Goal: Find contact information: Find contact information

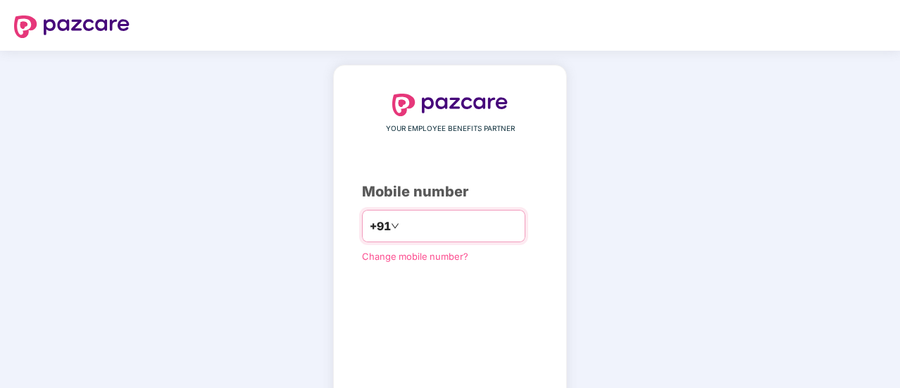
drag, startPoint x: 1800, startPoint y: 15, endPoint x: 398, endPoint y: 220, distance: 1416.6
click at [402, 220] on input "number" at bounding box center [459, 226] width 115 height 23
type input "**********"
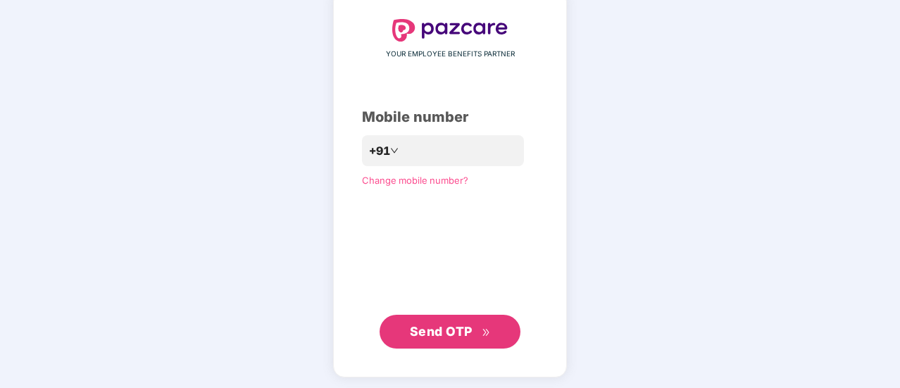
click at [846, 106] on div "**********" at bounding box center [450, 183] width 900 height 415
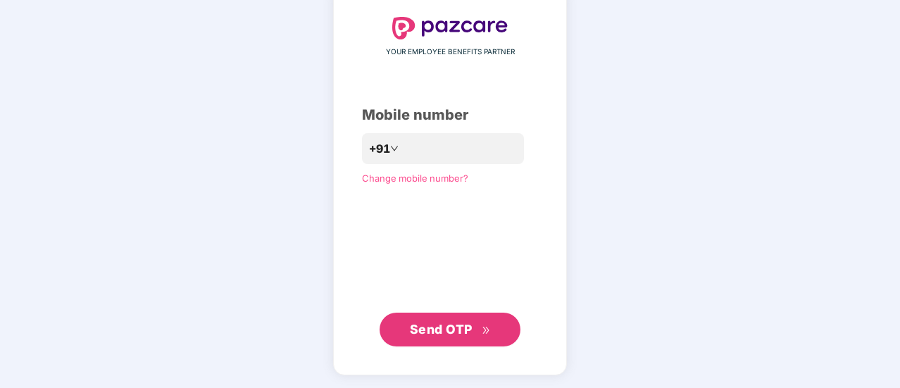
click at [444, 318] on button "Send OTP" at bounding box center [449, 330] width 141 height 34
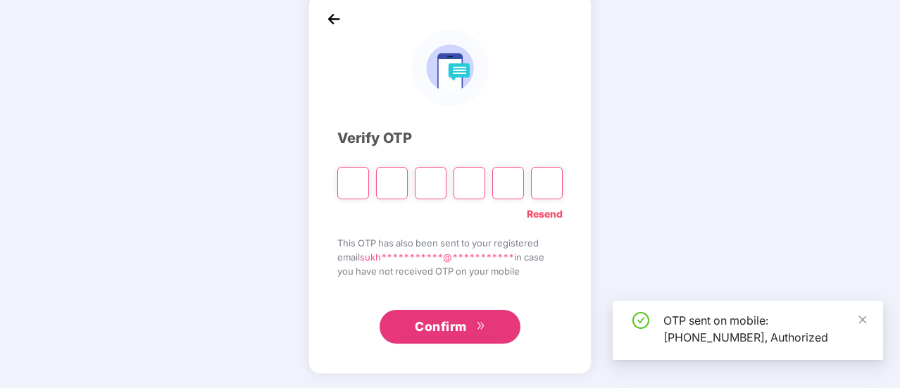
scroll to position [70, 0]
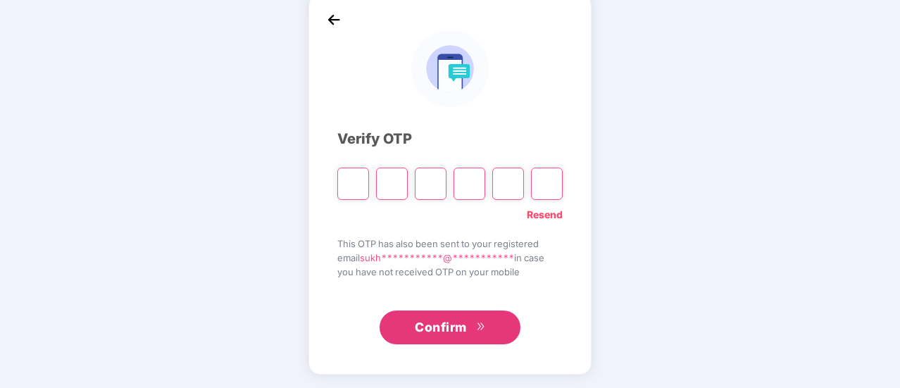
paste input "*"
type input "*"
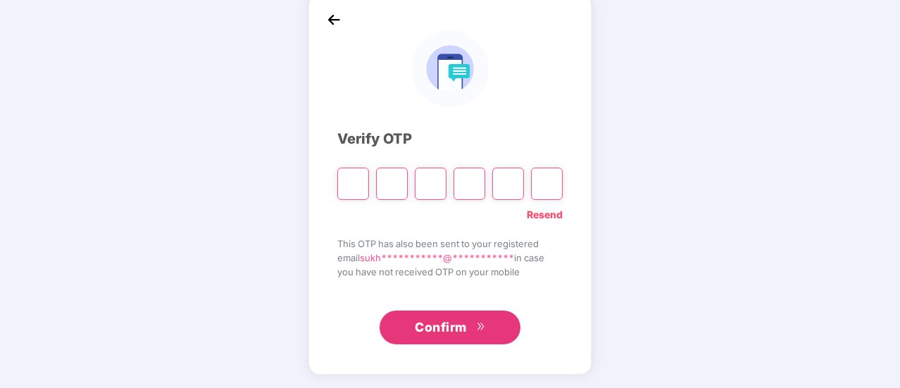
type input "*"
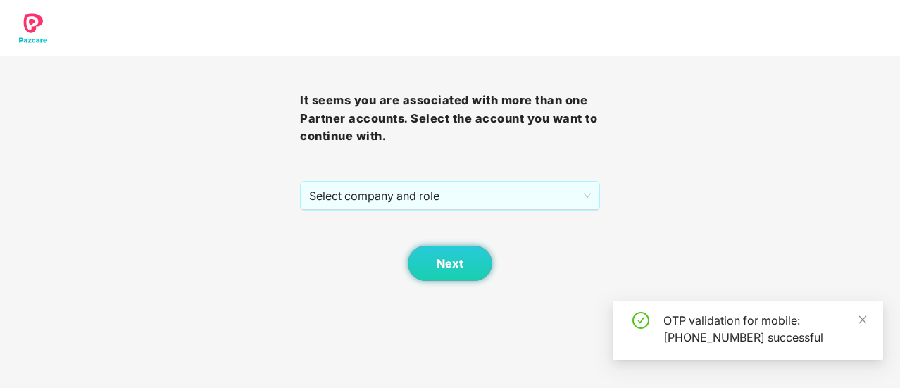
scroll to position [0, 0]
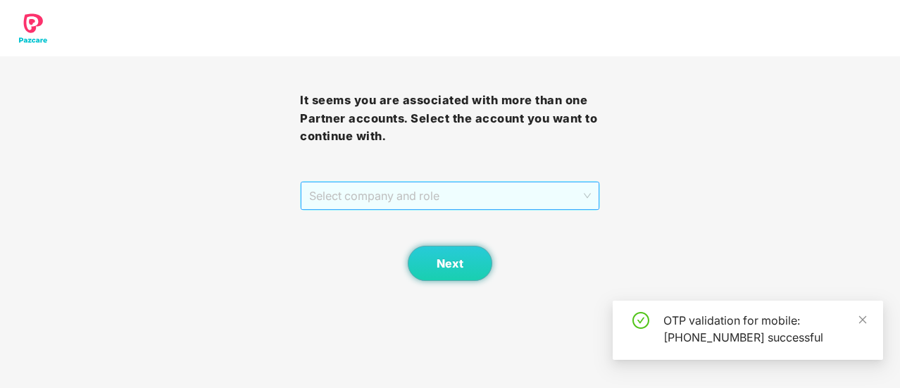
click at [445, 205] on span "Select company and role" at bounding box center [450, 195] width 282 height 27
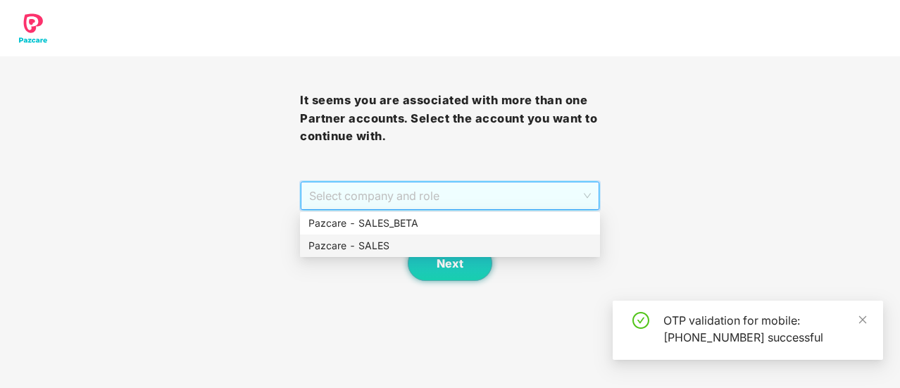
click at [459, 241] on div "Pazcare - SALES" at bounding box center [449, 245] width 283 height 15
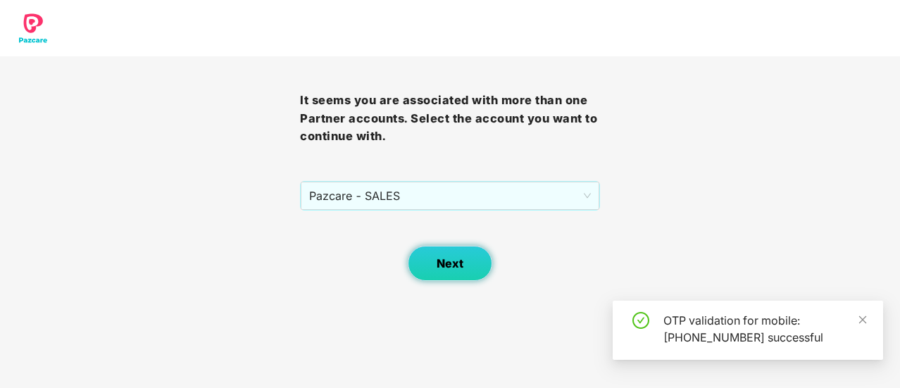
click at [464, 272] on button "Next" at bounding box center [450, 263] width 84 height 35
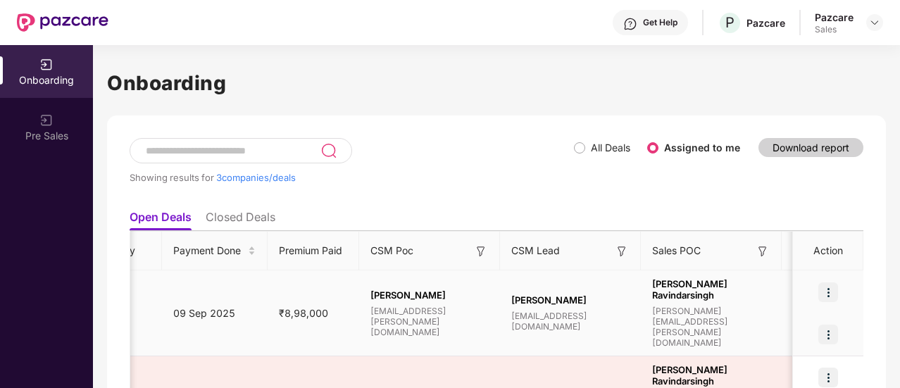
scroll to position [0, 929]
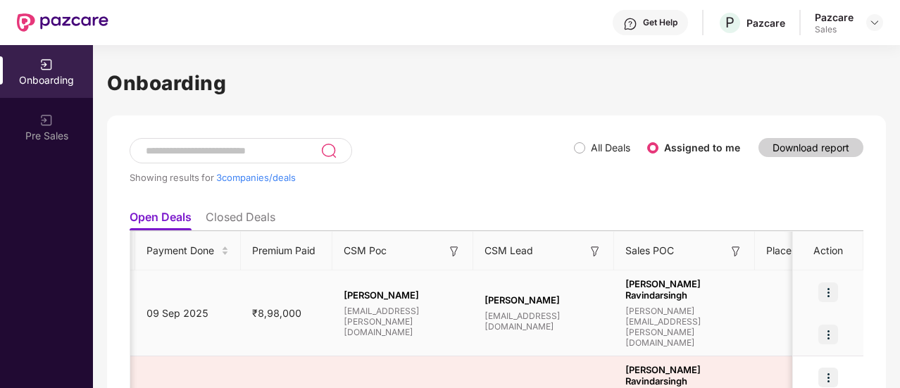
drag, startPoint x: 420, startPoint y: 330, endPoint x: 430, endPoint y: 323, distance: 12.7
drag, startPoint x: 430, startPoint y: 323, endPoint x: 408, endPoint y: 325, distance: 21.9
click at [408, 325] on span "pallavi.nambiar@pazcare.com" at bounding box center [401, 322] width 118 height 32
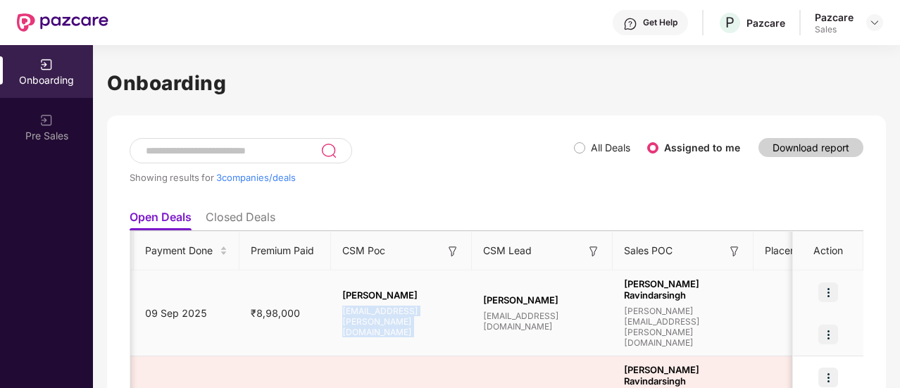
copy span "pallavi.nambiar@pazcare.com"
click at [483, 329] on td "Deepak Shetty deepak.shetty@pazcare.com" at bounding box center [542, 313] width 141 height 86
click at [386, 310] on span "pallavi.nambiar@pazcare.com" at bounding box center [401, 322] width 118 height 32
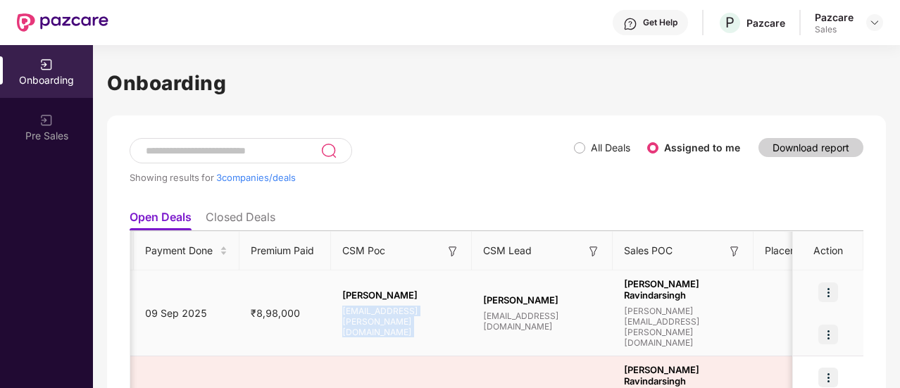
copy span "pallavi.nambiar@pazcare.com"
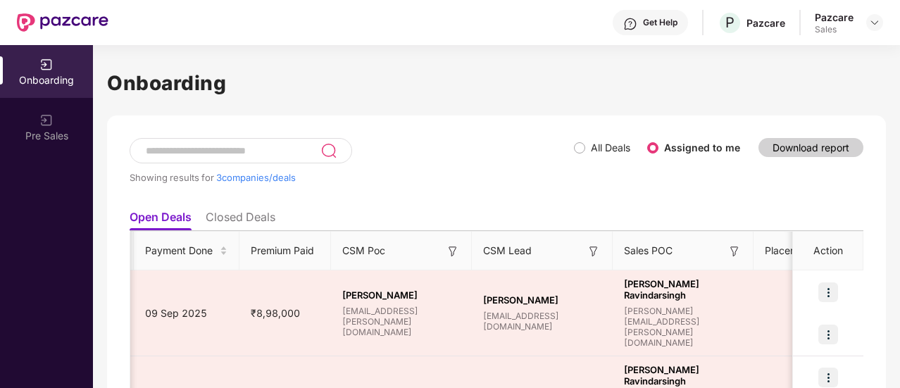
click at [527, 126] on div "Showing results for 3 companies/deals All Deals Assigned to me Download report …" at bounding box center [496, 347] width 779 height 465
click at [872, 30] on div at bounding box center [874, 22] width 17 height 17
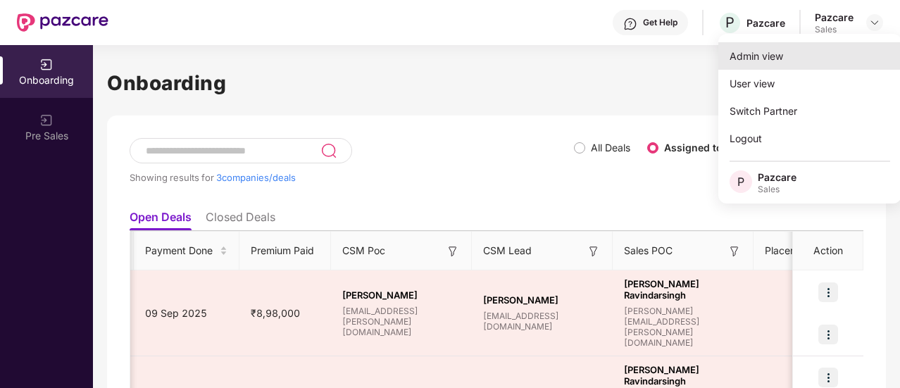
click at [817, 60] on div "Admin view" at bounding box center [809, 55] width 183 height 27
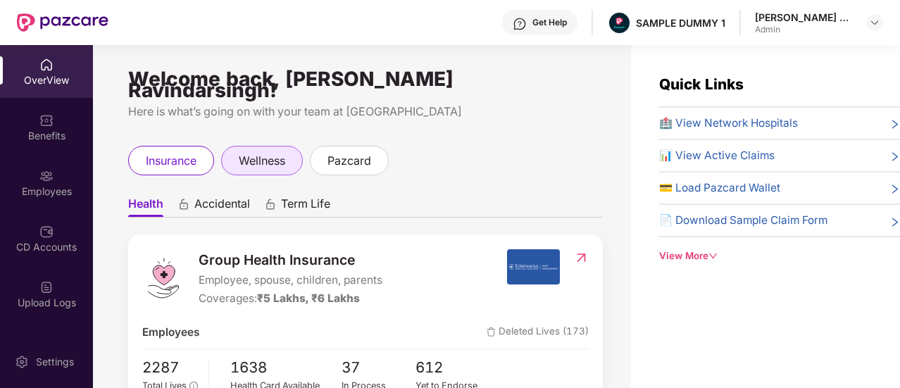
click at [258, 152] on span "wellness" at bounding box center [262, 161] width 46 height 18
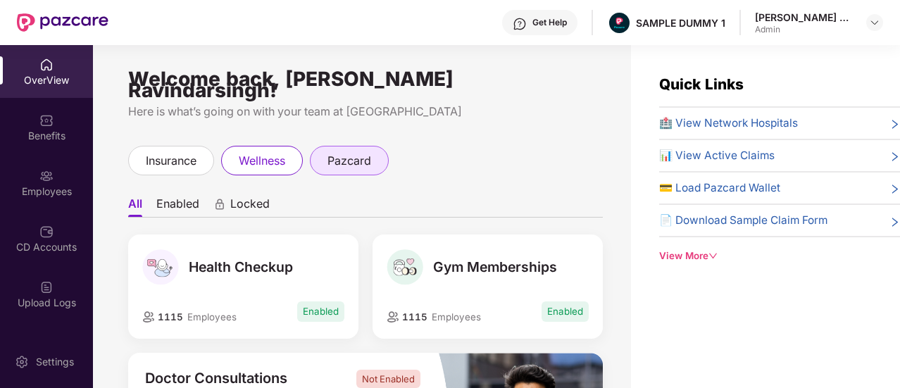
click at [329, 152] on span "pazcard" at bounding box center [349, 161] width 44 height 18
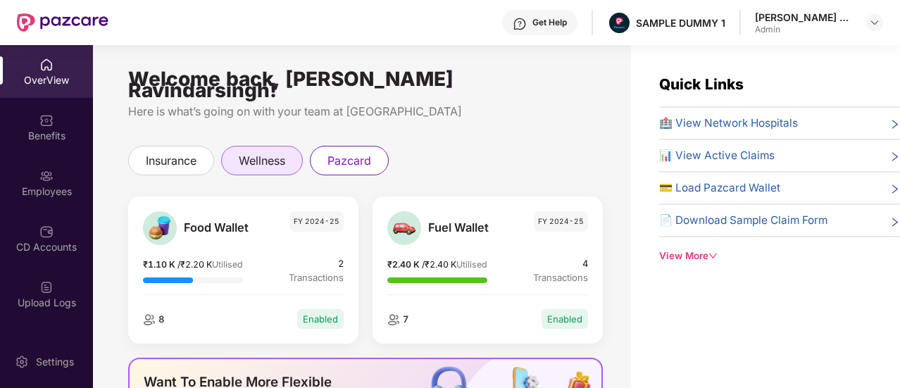
click at [234, 149] on div "wellness" at bounding box center [262, 161] width 82 height 30
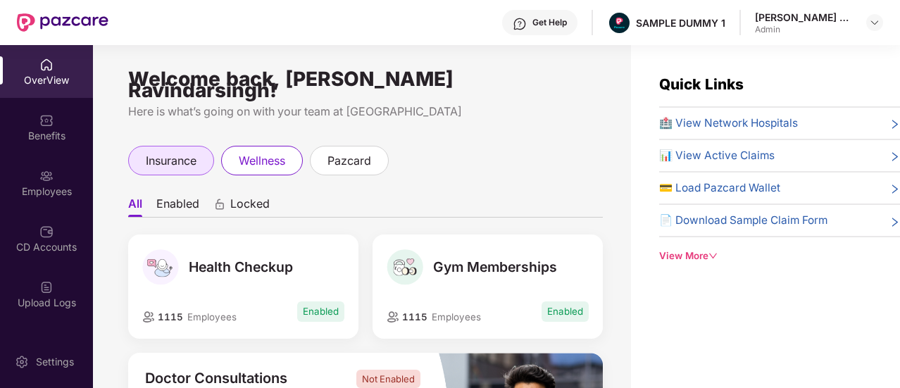
click at [172, 152] on span "insurance" at bounding box center [171, 161] width 51 height 18
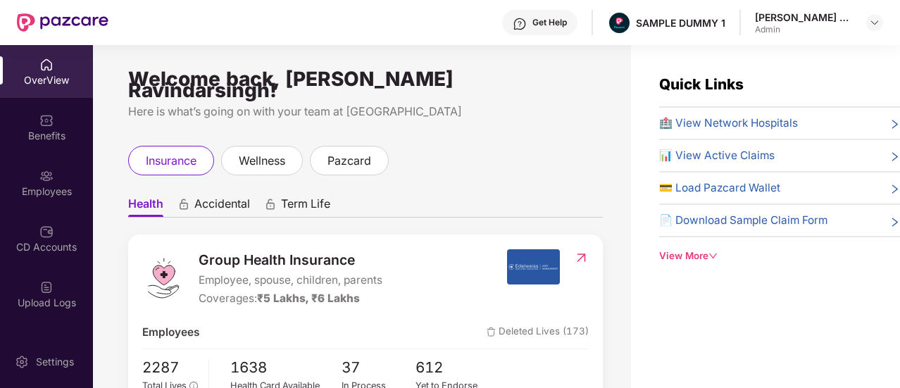
click at [192, 198] on div "Accidental" at bounding box center [213, 206] width 73 height 20
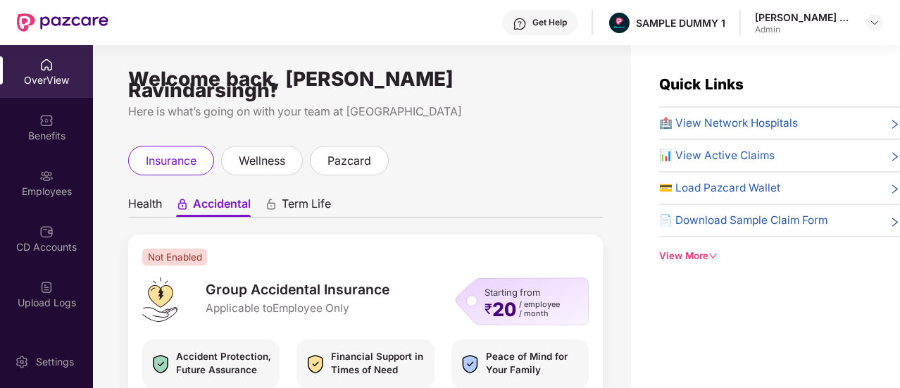
click at [315, 196] on span "Term Life" at bounding box center [306, 206] width 49 height 20
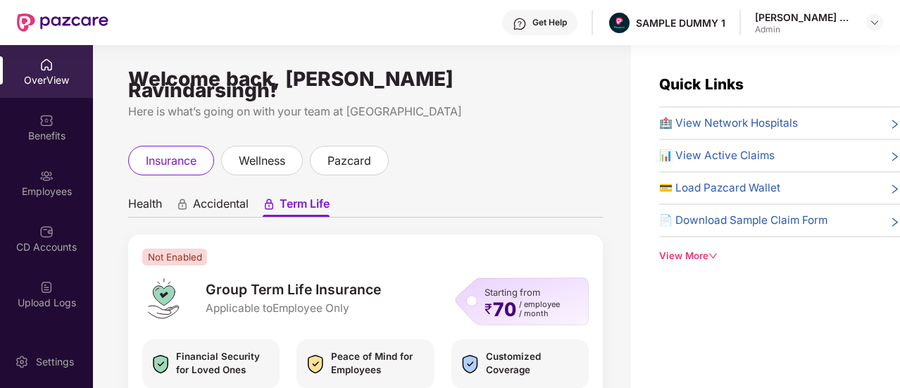
click at [237, 203] on span "Accidental" at bounding box center [221, 206] width 56 height 20
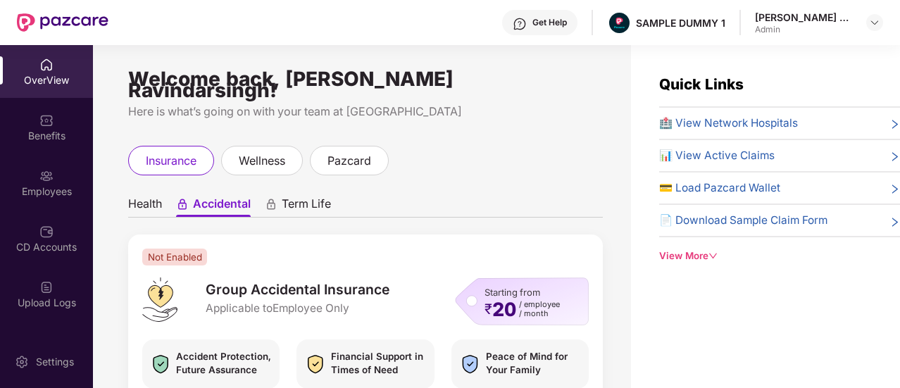
click at [149, 196] on span "Health" at bounding box center [145, 206] width 34 height 20
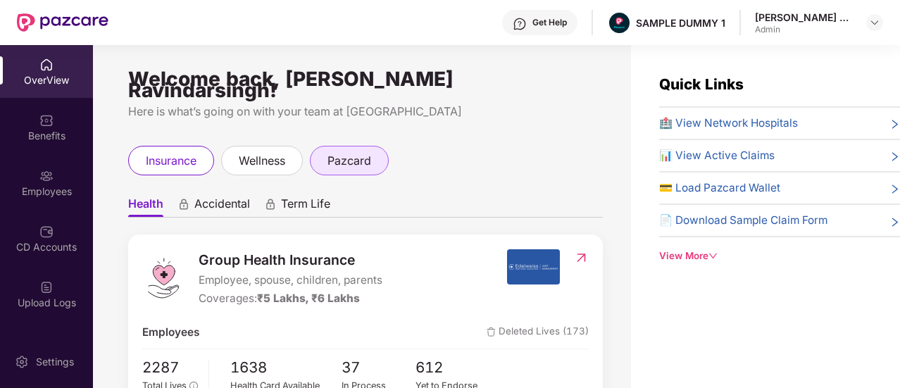
click at [324, 146] on div "pazcard" at bounding box center [349, 161] width 79 height 30
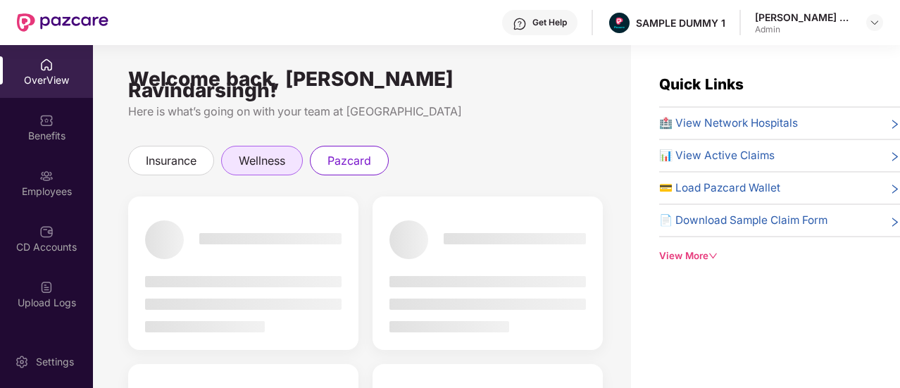
click at [255, 146] on div "wellness" at bounding box center [262, 161] width 82 height 30
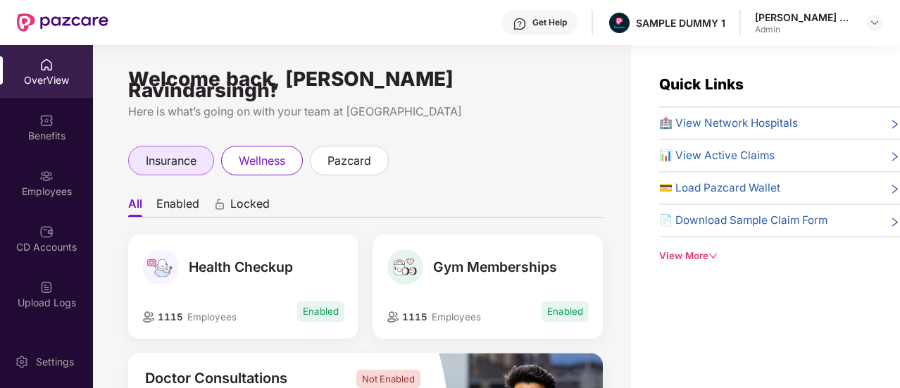
click at [166, 154] on span "insurance" at bounding box center [171, 161] width 51 height 18
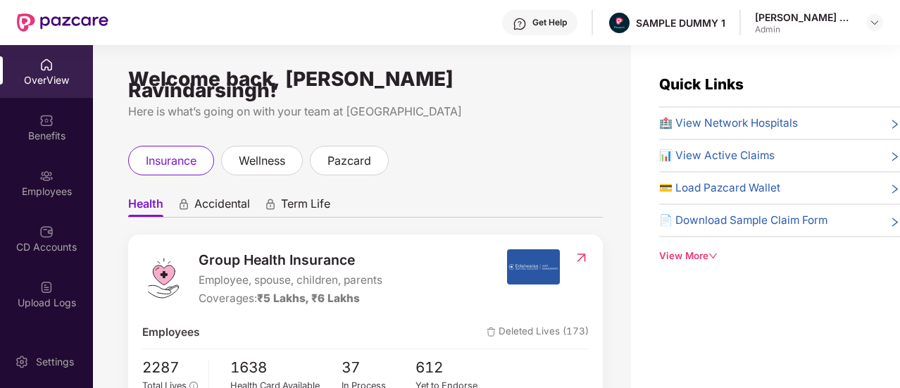
click at [227, 196] on span "Accidental" at bounding box center [222, 206] width 56 height 20
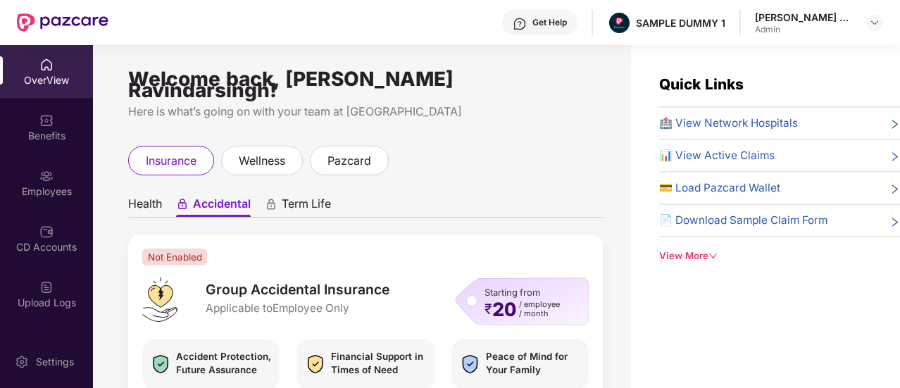
click at [284, 201] on span "Term Life" at bounding box center [306, 206] width 49 height 20
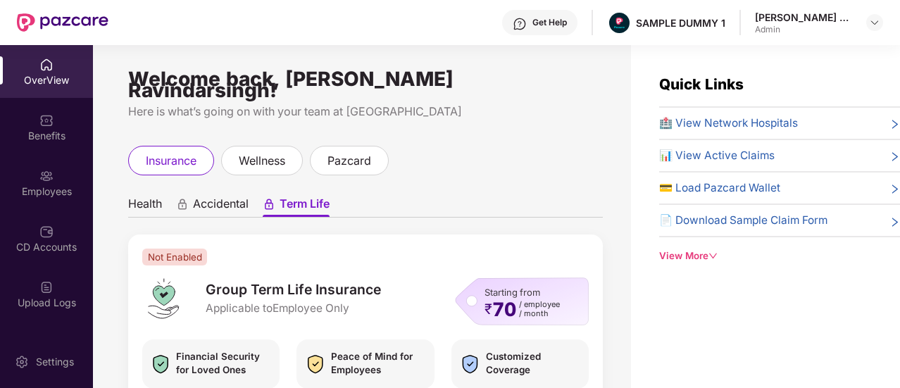
click at [246, 196] on span "Accidental" at bounding box center [221, 206] width 56 height 20
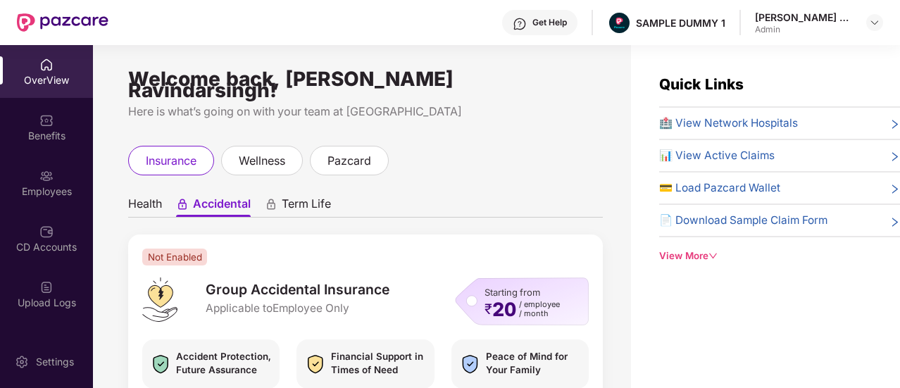
click at [153, 201] on span "Health" at bounding box center [145, 206] width 34 height 20
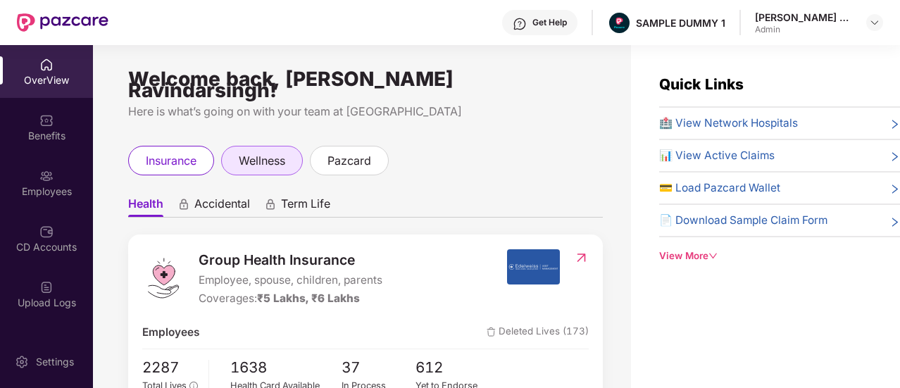
click at [272, 152] on span "wellness" at bounding box center [262, 161] width 46 height 18
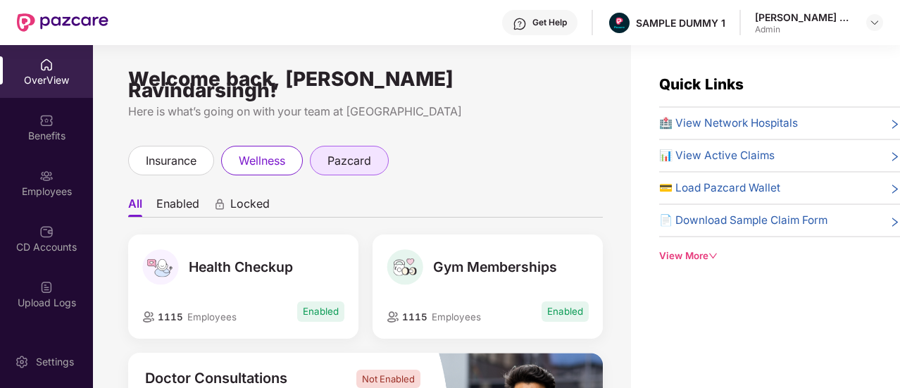
click at [351, 157] on span "pazcard" at bounding box center [349, 161] width 44 height 18
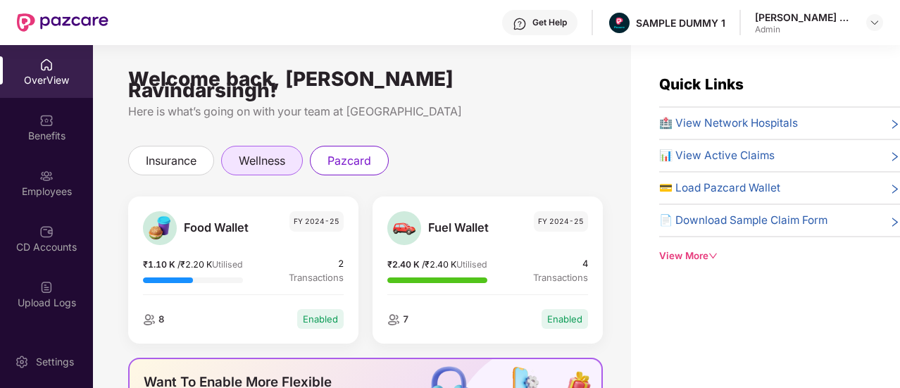
click at [288, 146] on div "wellness" at bounding box center [262, 161] width 82 height 30
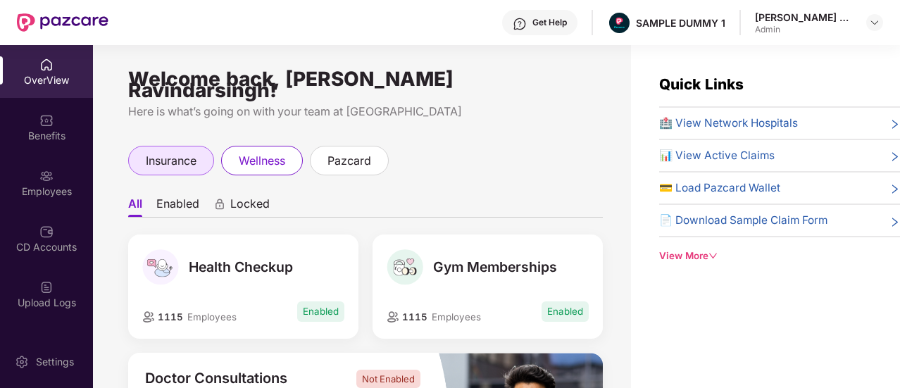
click at [210, 156] on div "insurance" at bounding box center [171, 161] width 86 height 30
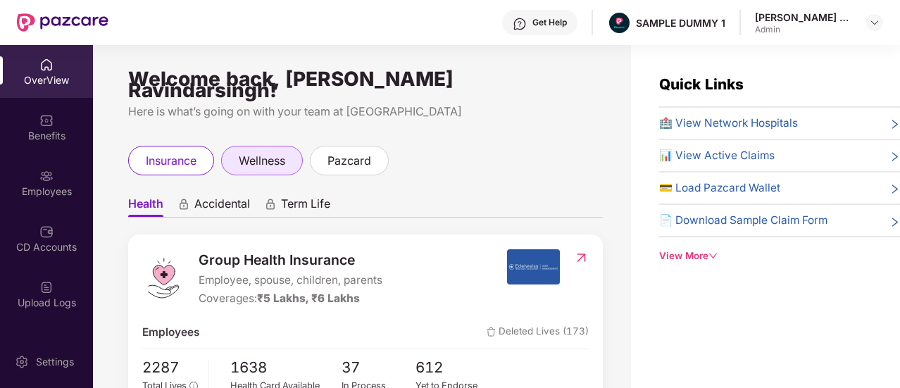
click at [270, 161] on div "wellness" at bounding box center [262, 161] width 82 height 30
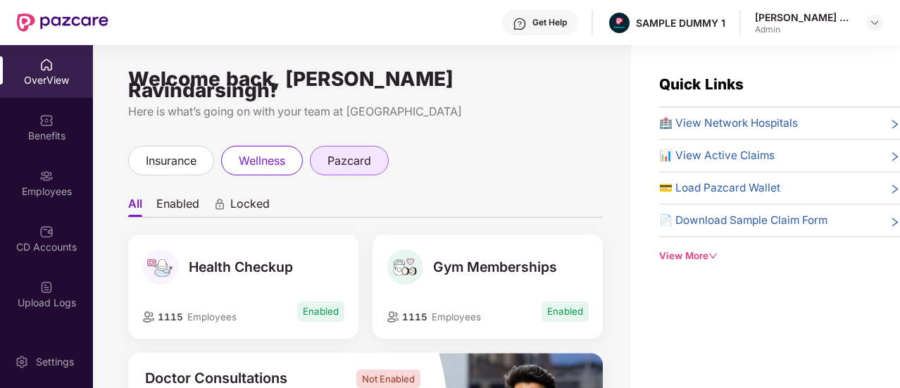
click at [321, 146] on div "pazcard" at bounding box center [349, 161] width 79 height 30
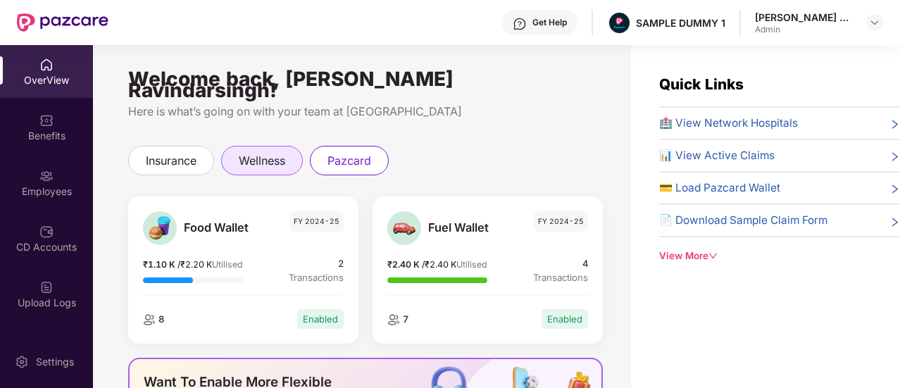
click at [255, 152] on span "wellness" at bounding box center [262, 161] width 46 height 18
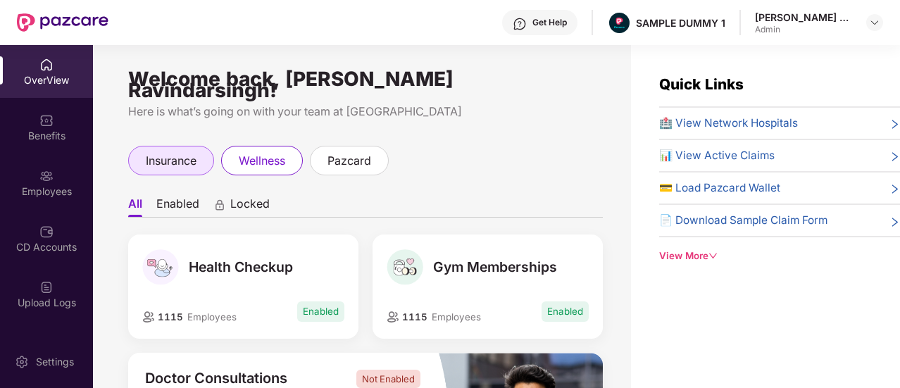
click at [187, 158] on div "insurance" at bounding box center [171, 161] width 86 height 30
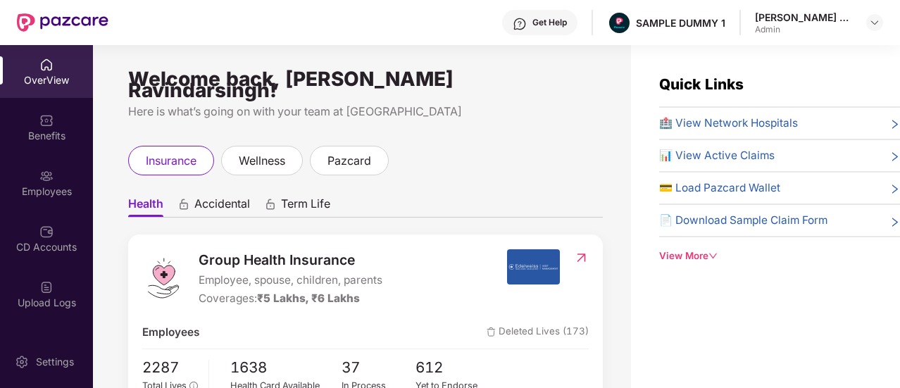
click at [232, 196] on span "Accidental" at bounding box center [222, 206] width 56 height 20
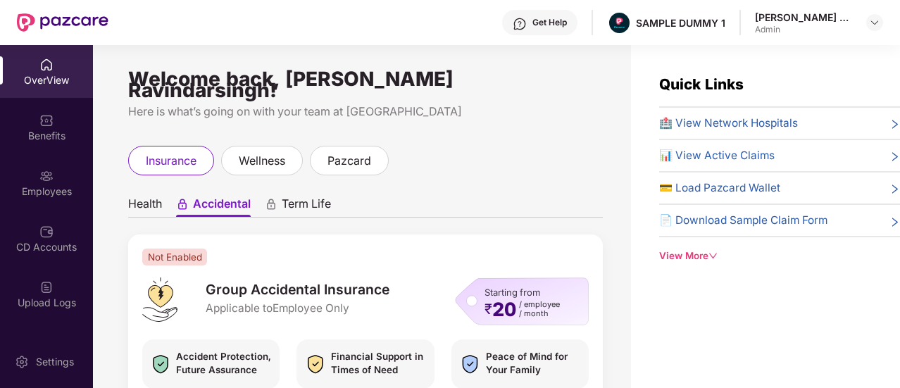
click at [297, 198] on span "Term Life" at bounding box center [306, 206] width 49 height 20
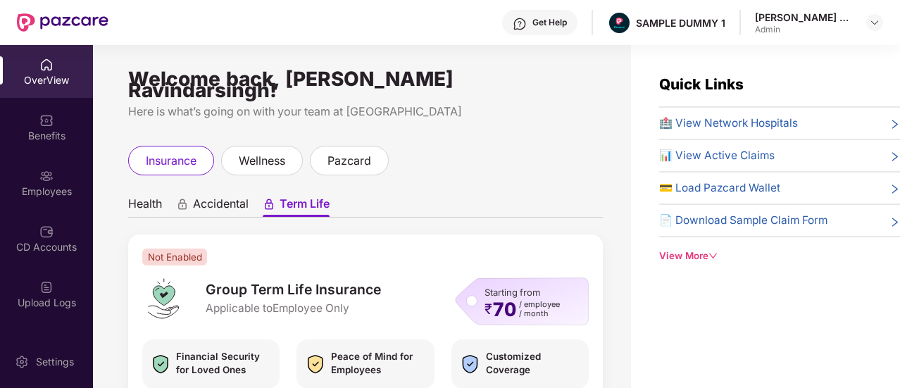
click at [228, 196] on span "Accidental" at bounding box center [221, 206] width 56 height 20
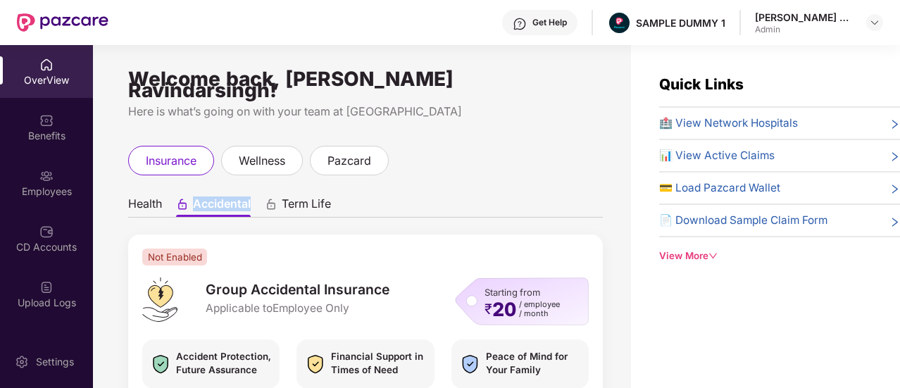
click at [228, 196] on span "Accidental" at bounding box center [222, 206] width 58 height 20
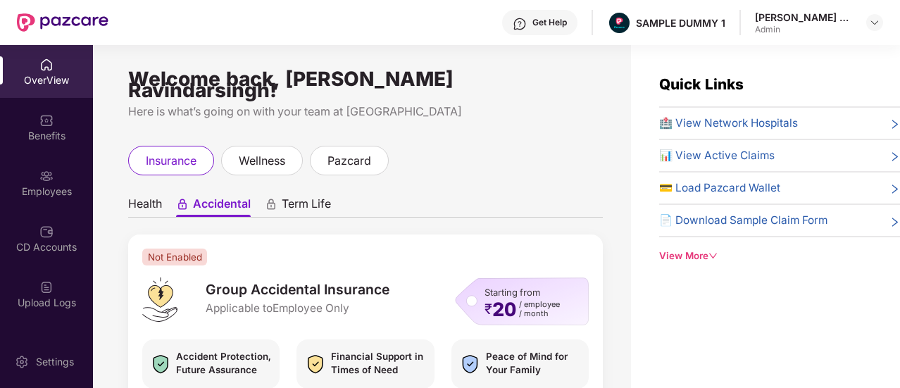
click at [228, 196] on span "Accidental" at bounding box center [222, 206] width 58 height 20
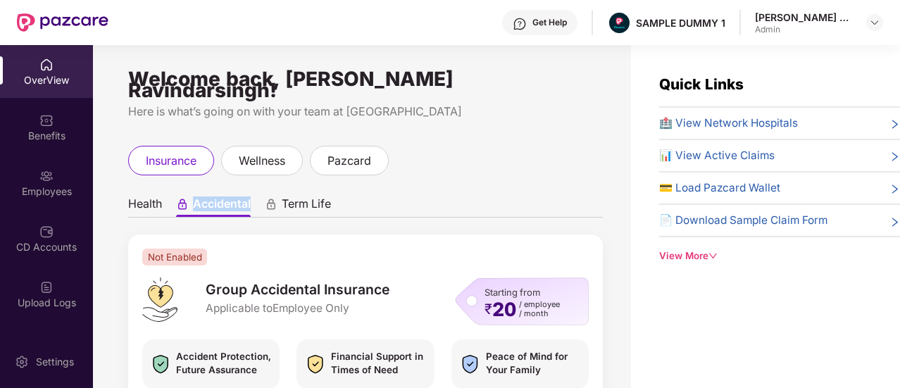
click at [228, 196] on span "Accidental" at bounding box center [222, 206] width 58 height 20
click at [149, 198] on span "Health" at bounding box center [145, 206] width 34 height 20
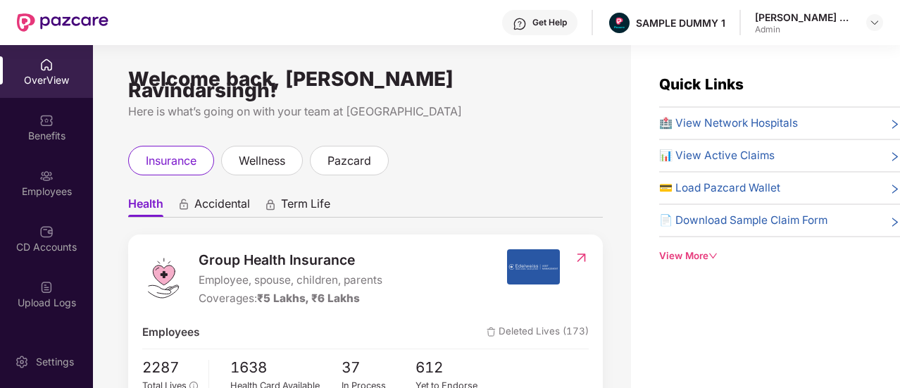
click at [248, 80] on div "Welcome back, Sethi Sukhpreet Ravindarsingh!" at bounding box center [365, 84] width 475 height 23
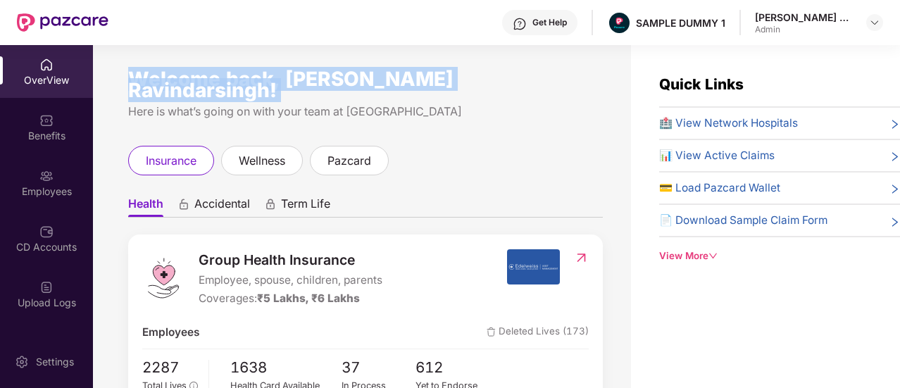
click at [248, 80] on div "Welcome back, Sethi Sukhpreet Ravindarsingh!" at bounding box center [365, 84] width 475 height 23
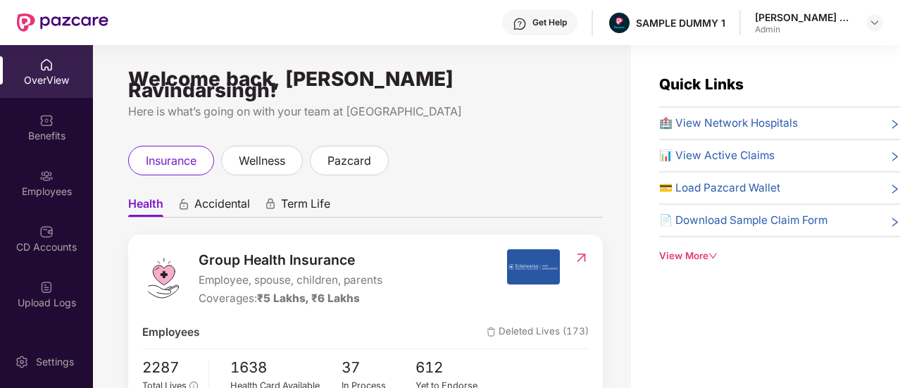
click at [248, 80] on div "Welcome back, Sethi Sukhpreet Ravindarsingh!" at bounding box center [365, 84] width 475 height 23
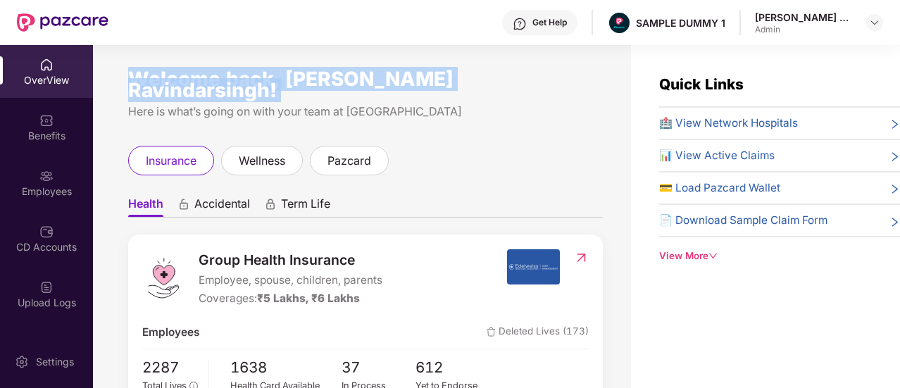
click at [248, 80] on div "Welcome back, Sethi Sukhpreet Ravindarsingh!" at bounding box center [365, 84] width 475 height 23
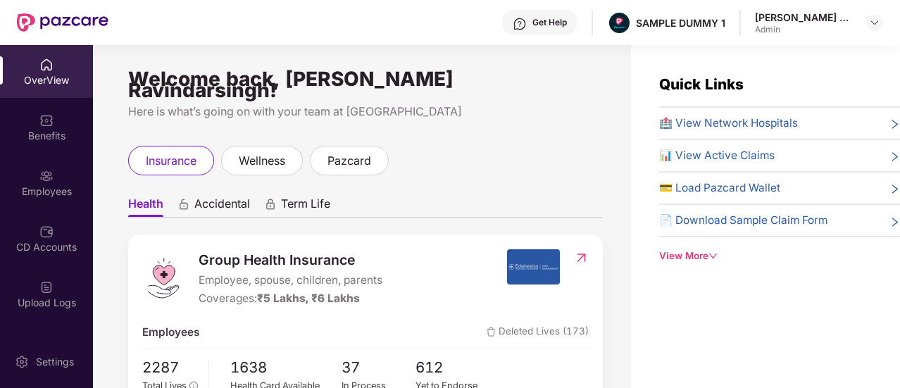
click at [248, 80] on div "Welcome back, Sethi Sukhpreet Ravindarsingh!" at bounding box center [365, 84] width 475 height 23
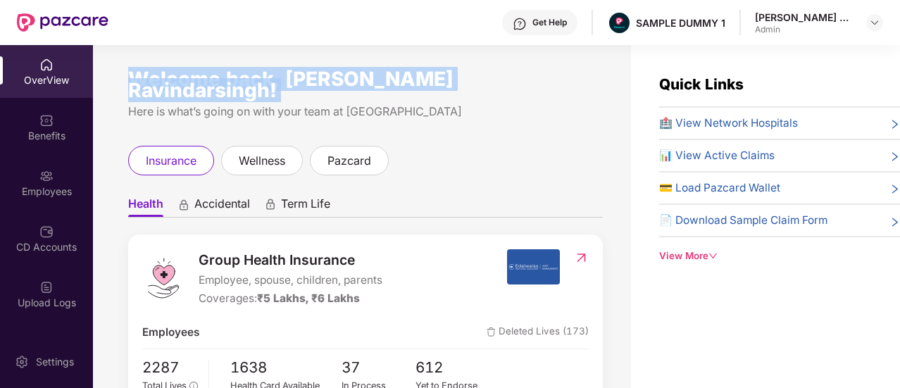
click at [248, 80] on div "Welcome back, Sethi Sukhpreet Ravindarsingh!" at bounding box center [365, 84] width 475 height 23
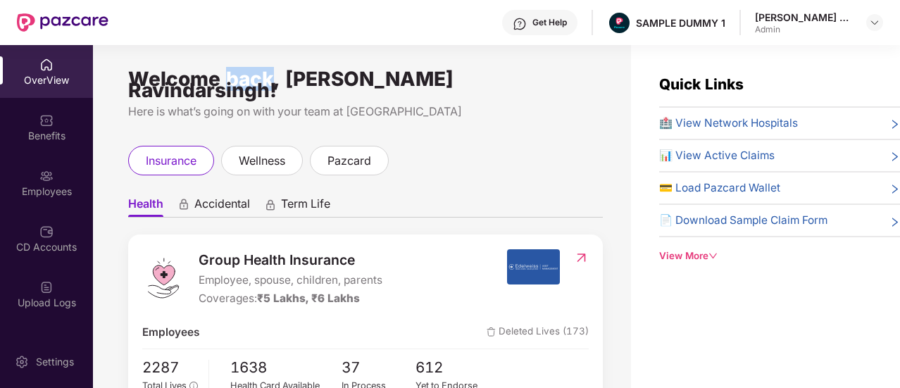
click at [248, 80] on div "Welcome back, Sethi Sukhpreet Ravindarsingh!" at bounding box center [365, 84] width 475 height 23
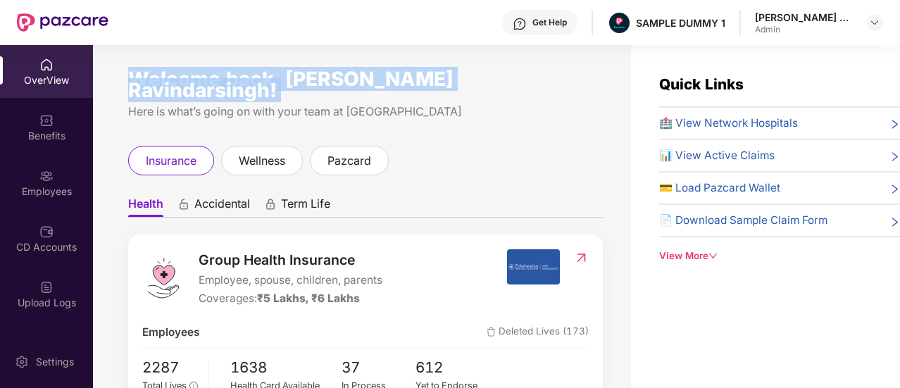
click at [248, 80] on div "Welcome back, Sethi Sukhpreet Ravindarsingh!" at bounding box center [365, 84] width 475 height 23
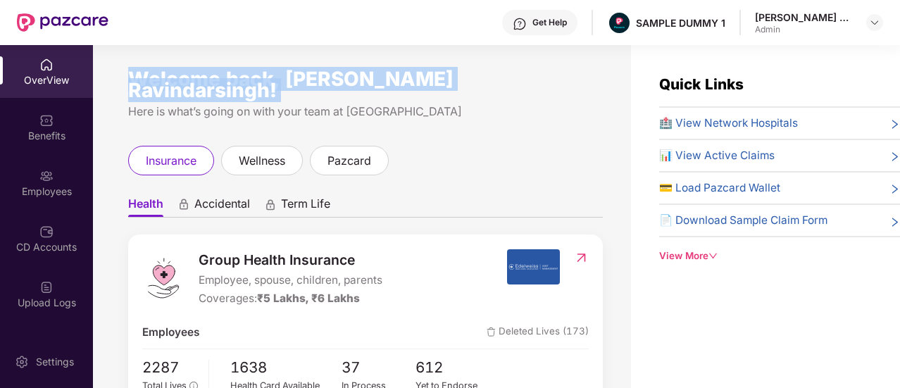
click at [248, 80] on div "Welcome back, Sethi Sukhpreet Ravindarsingh!" at bounding box center [365, 84] width 475 height 23
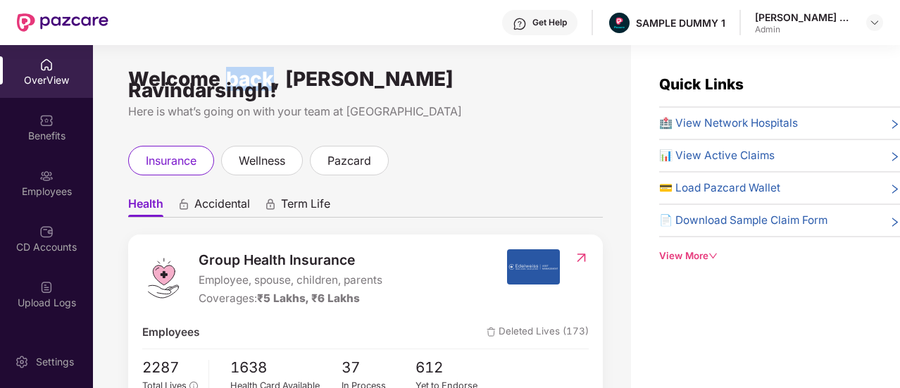
click at [248, 80] on div "Welcome back, Sethi Sukhpreet Ravindarsingh!" at bounding box center [365, 84] width 475 height 23
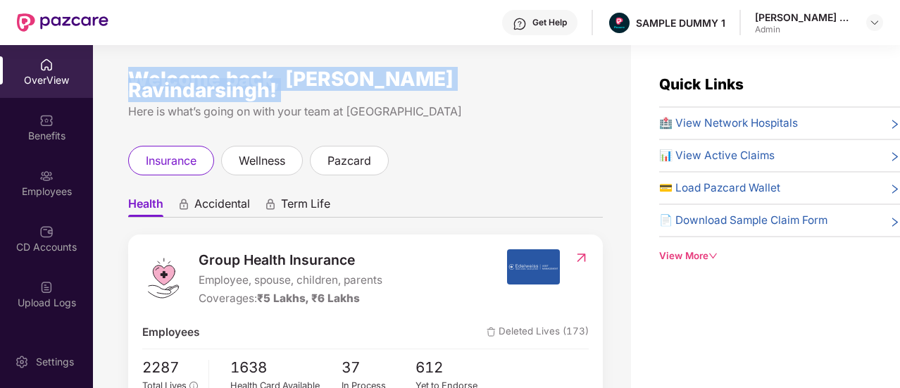
click at [248, 80] on div "Welcome back, Sethi Sukhpreet Ravindarsingh!" at bounding box center [365, 84] width 475 height 23
click at [876, 21] on img at bounding box center [874, 22] width 11 height 11
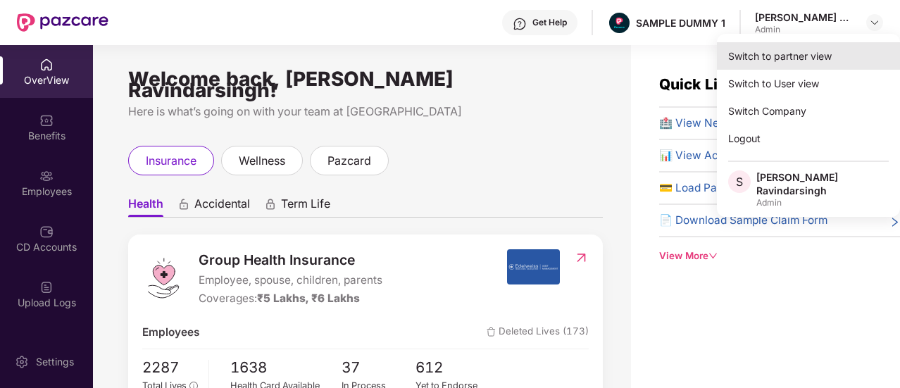
click at [793, 57] on div "Switch to partner view" at bounding box center [808, 55] width 183 height 27
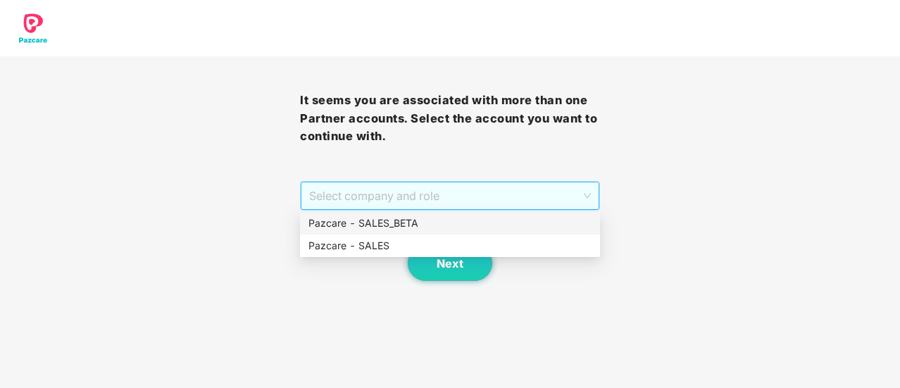
click at [395, 198] on span "Select company and role" at bounding box center [450, 195] width 282 height 27
click at [429, 244] on div "Pazcare - SALES" at bounding box center [449, 245] width 283 height 15
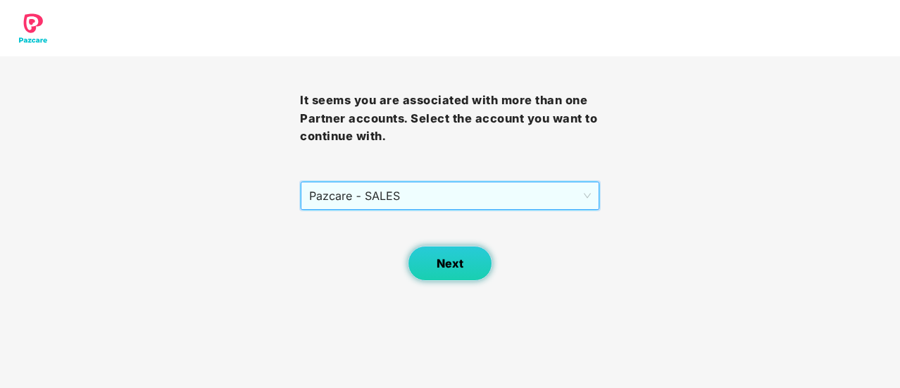
click at [444, 268] on span "Next" at bounding box center [450, 263] width 27 height 13
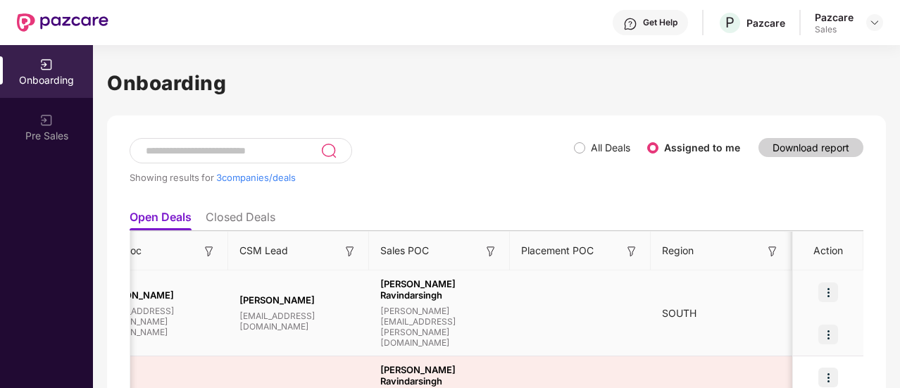
scroll to position [0, 1326]
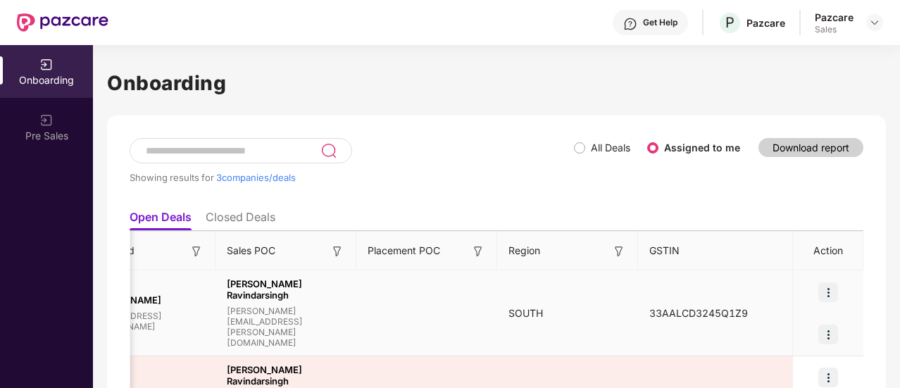
drag, startPoint x: 620, startPoint y: 303, endPoint x: 629, endPoint y: 298, distance: 10.7
click at [403, 306] on td at bounding box center [426, 313] width 141 height 86
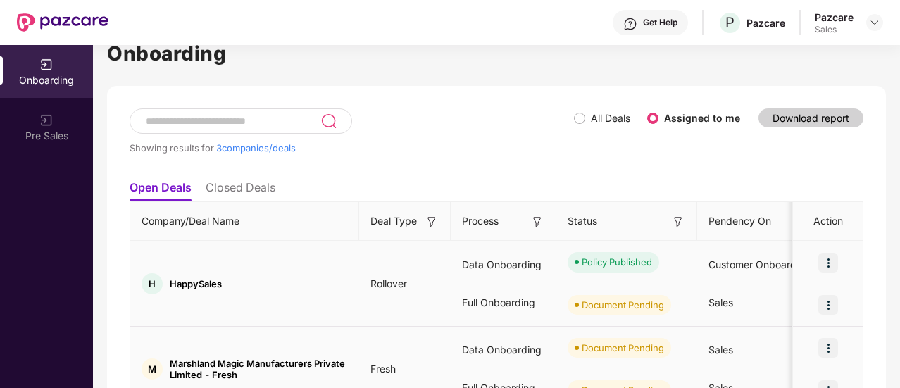
scroll to position [28, 0]
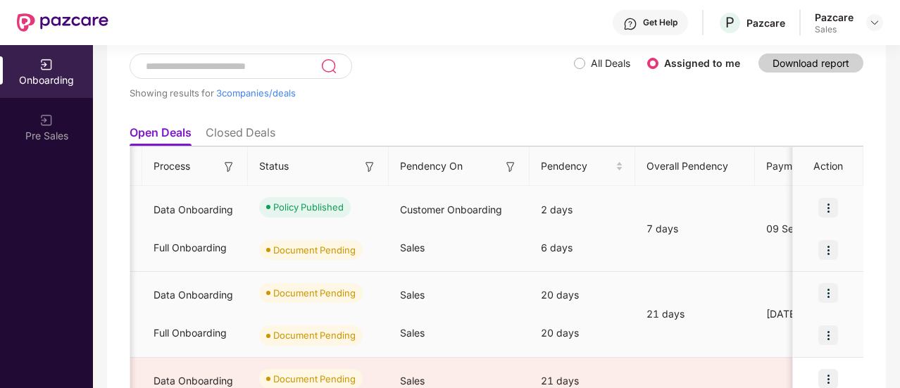
scroll to position [0, 310]
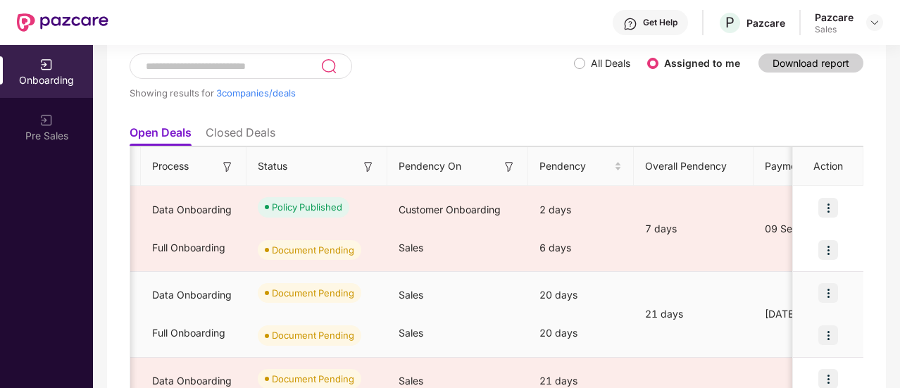
click at [307, 274] on div "Document Pending" at bounding box center [316, 293] width 141 height 42
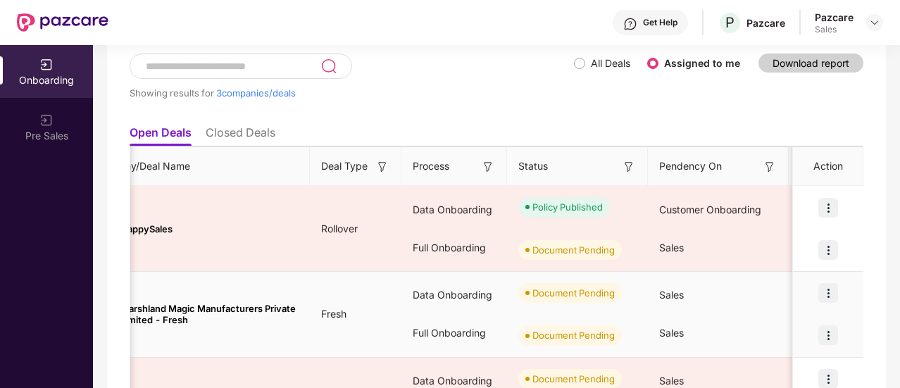
scroll to position [0, 0]
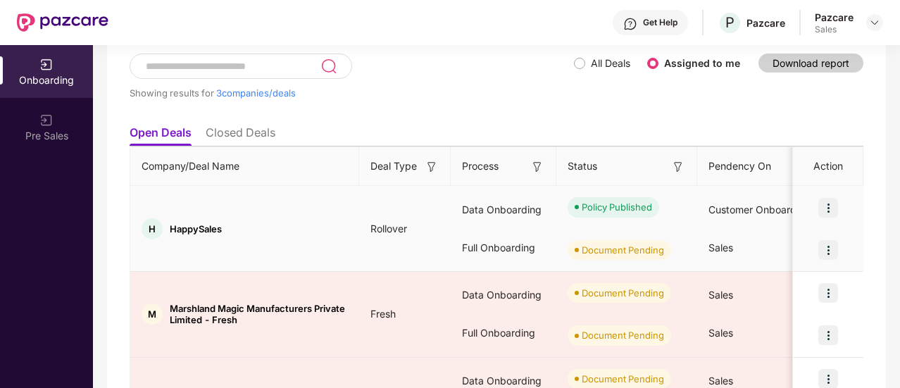
click at [193, 196] on td "H HappySales" at bounding box center [244, 229] width 229 height 86
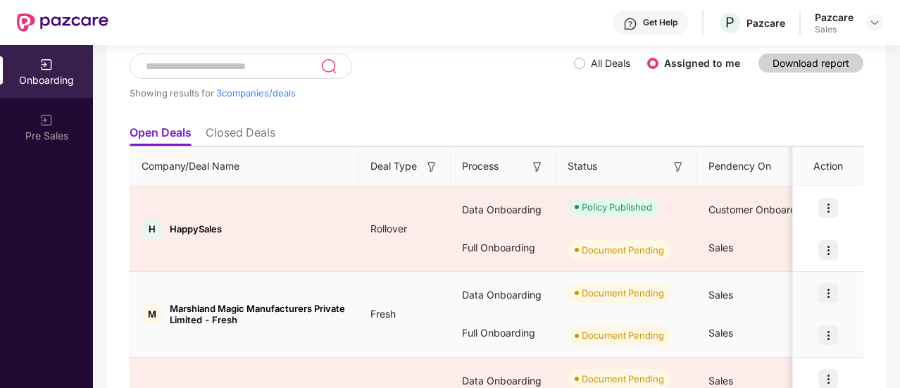
click at [367, 337] on td "Fresh" at bounding box center [405, 315] width 92 height 86
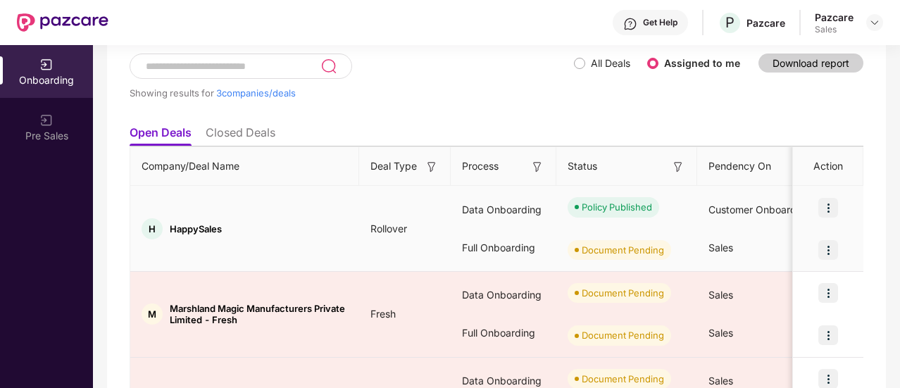
click at [379, 241] on td "Rollover" at bounding box center [405, 229] width 92 height 86
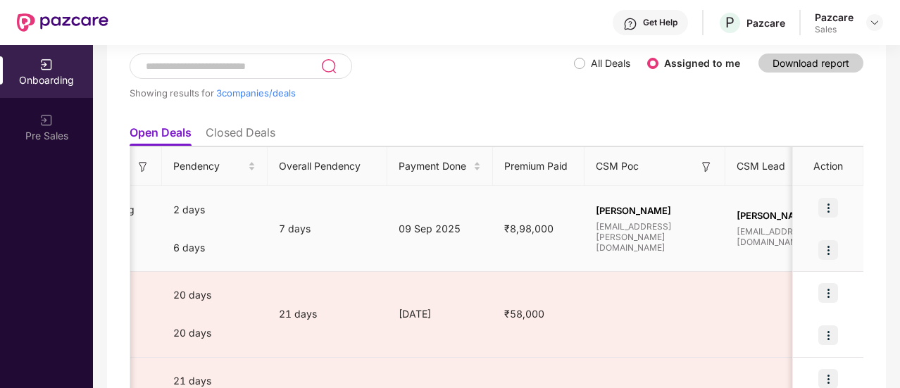
scroll to position [0, 704]
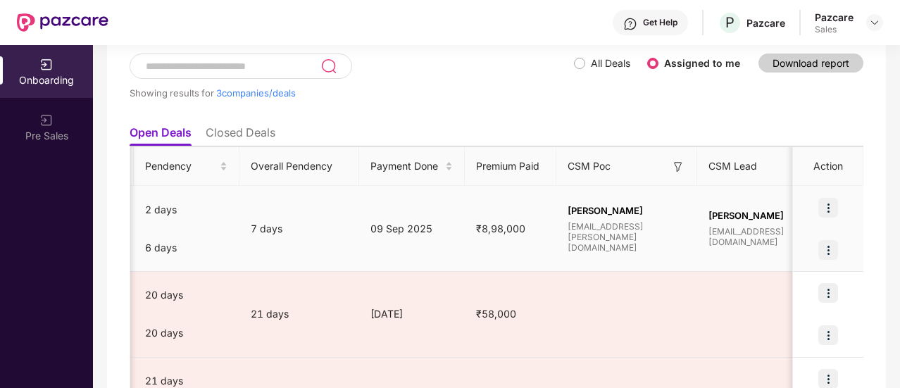
click at [379, 241] on tr "H HappySales Rollover Data Onboarding Full Onboarding Policy Published Document…" at bounding box center [455, 229] width 2059 height 86
